Goal: Transaction & Acquisition: Subscribe to service/newsletter

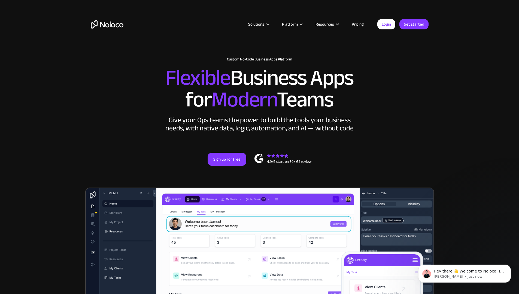
click at [260, 24] on div "Solutions" at bounding box center [256, 24] width 16 height 7
click at [414, 24] on link "Get started" at bounding box center [414, 24] width 29 height 10
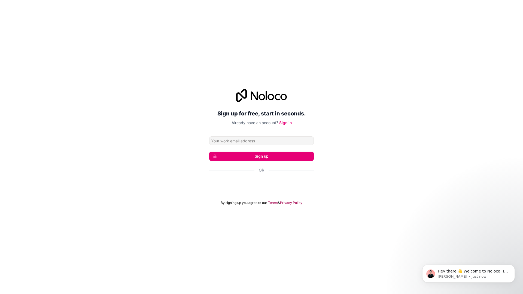
click at [262, 141] on input "Email address" at bounding box center [261, 141] width 105 height 9
type input "[EMAIL_ADDRESS][DOMAIN_NAME]"
click at [262, 156] on button "Sign up" at bounding box center [261, 156] width 105 height 9
